Goal: Find specific page/section: Find specific page/section

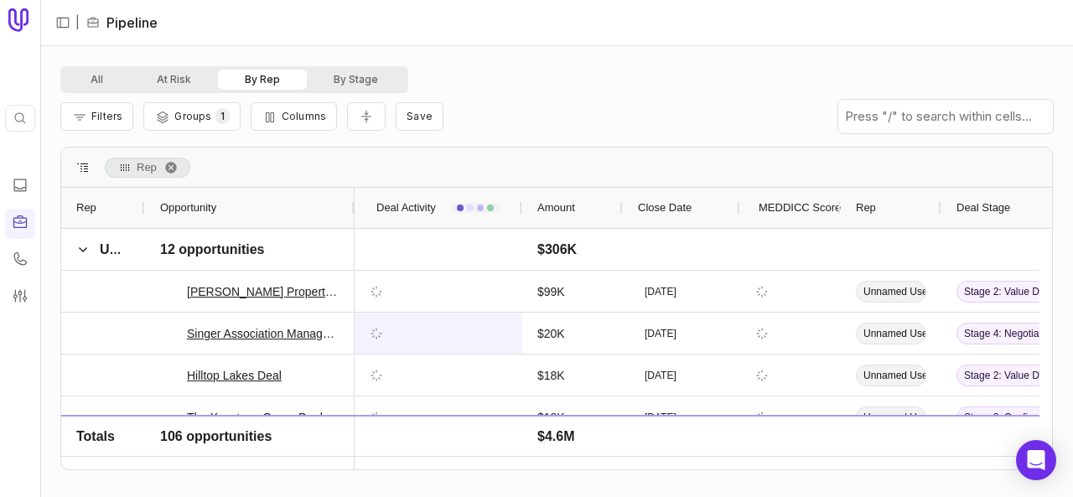
click at [567, 216] on span "Amount" at bounding box center [557, 208] width 38 height 20
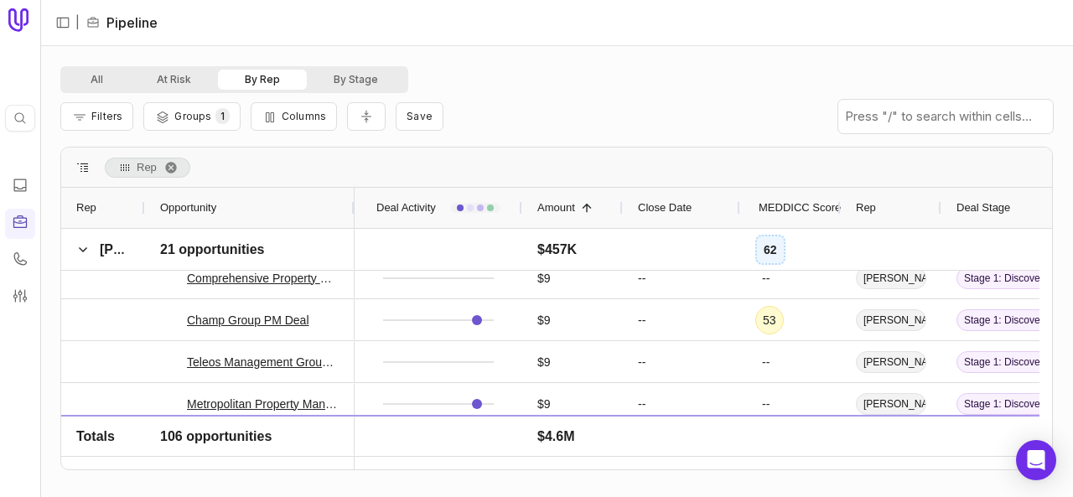
click at [787, 207] on span "MEDDICC Score" at bounding box center [800, 208] width 82 height 20
